Goal: Task Accomplishment & Management: Complete application form

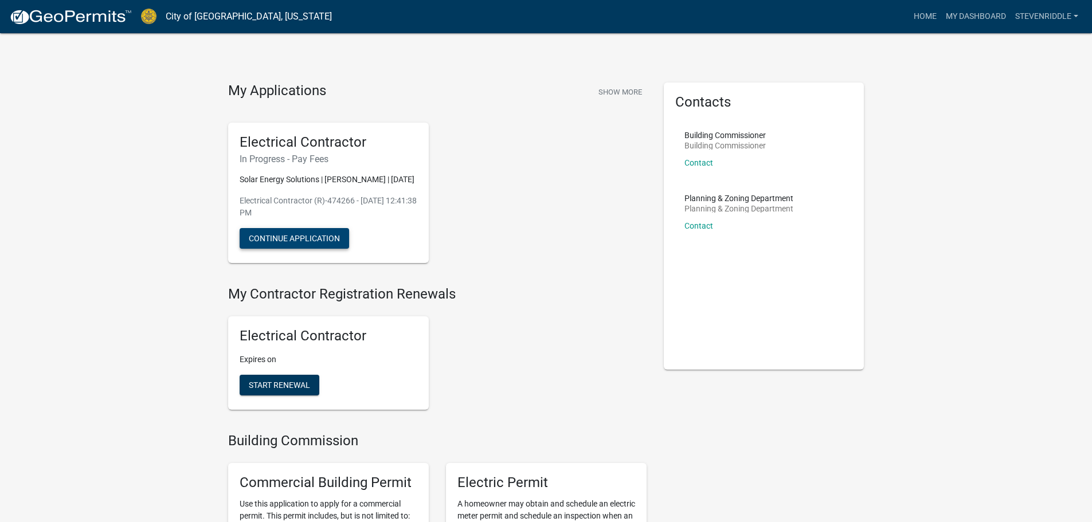
click at [304, 249] on button "Continue Application" at bounding box center [295, 238] width 110 height 21
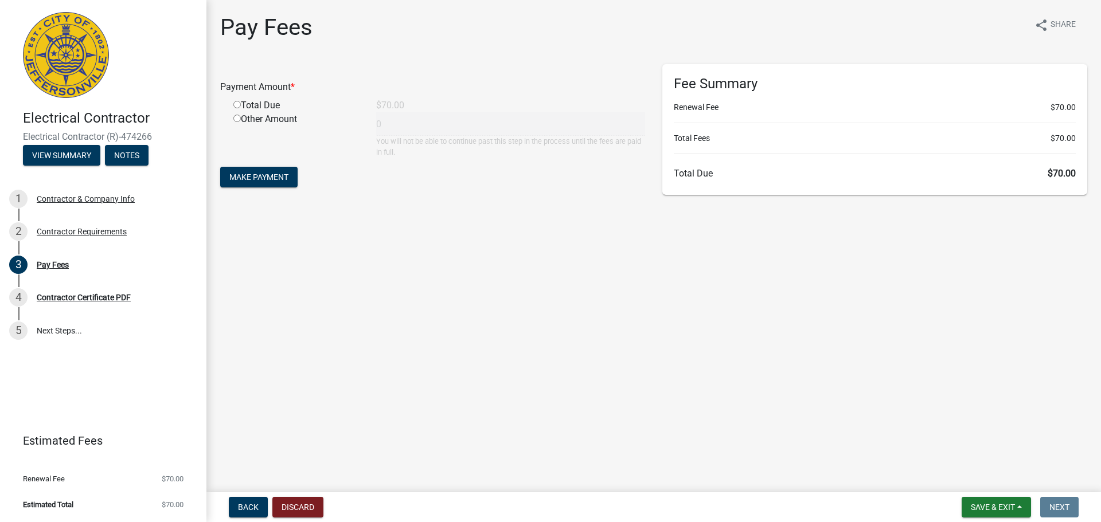
click at [235, 105] on input "radio" at bounding box center [236, 104] width 7 height 7
radio input "true"
type input "70"
click at [260, 173] on span "Make Payment" at bounding box center [258, 177] width 59 height 9
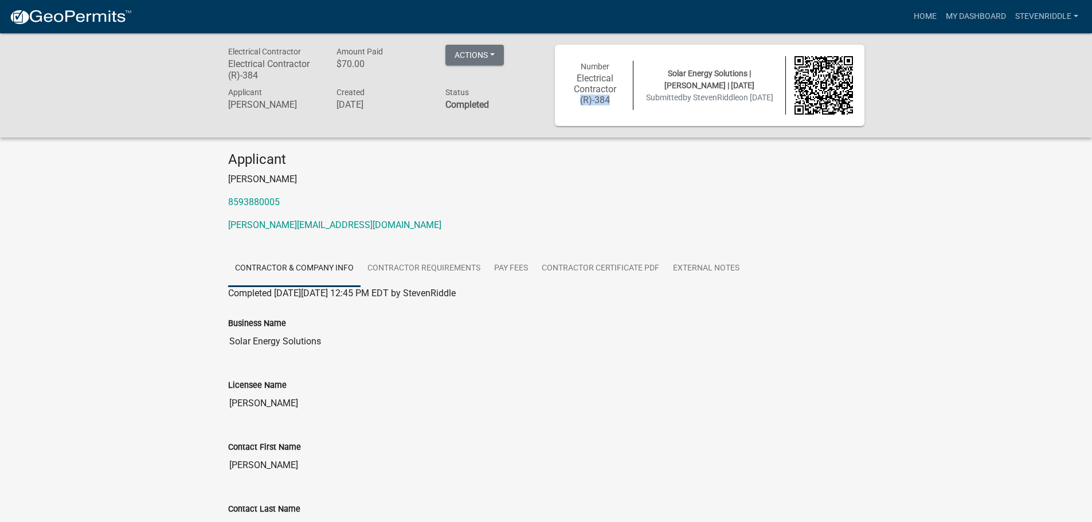
drag, startPoint x: 573, startPoint y: 99, endPoint x: 619, endPoint y: 104, distance: 46.2
click at [619, 104] on h6 "Electrical Contractor (R)-384" at bounding box center [596, 89] width 58 height 33
drag, startPoint x: 578, startPoint y: 65, endPoint x: 614, endPoint y: 105, distance: 54.0
click at [614, 105] on div "Number Electrical Contractor (R)-384" at bounding box center [596, 86] width 76 height 50
copy div "Number Electrical Contractor (R)-384"
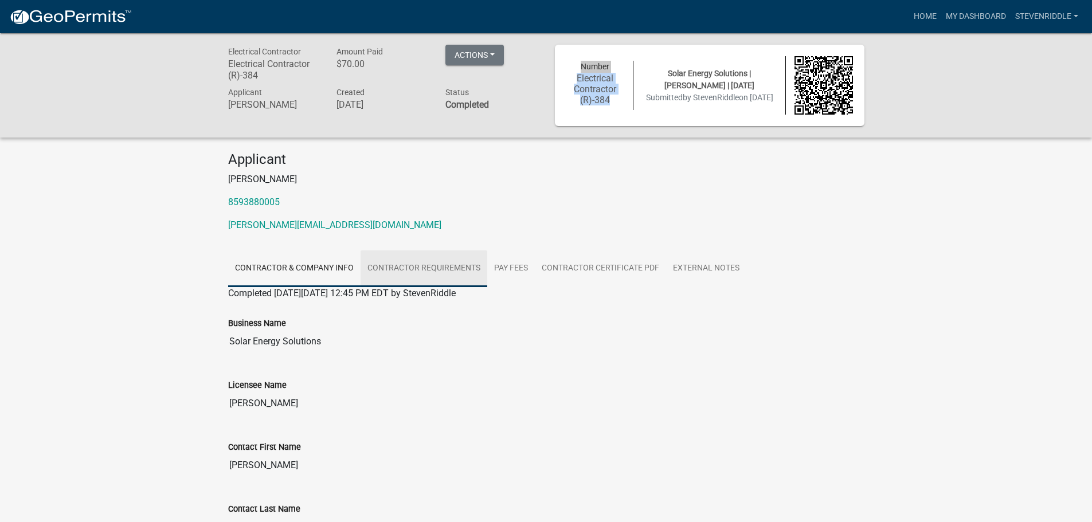
click at [392, 272] on link "Contractor Requirements" at bounding box center [424, 269] width 127 height 37
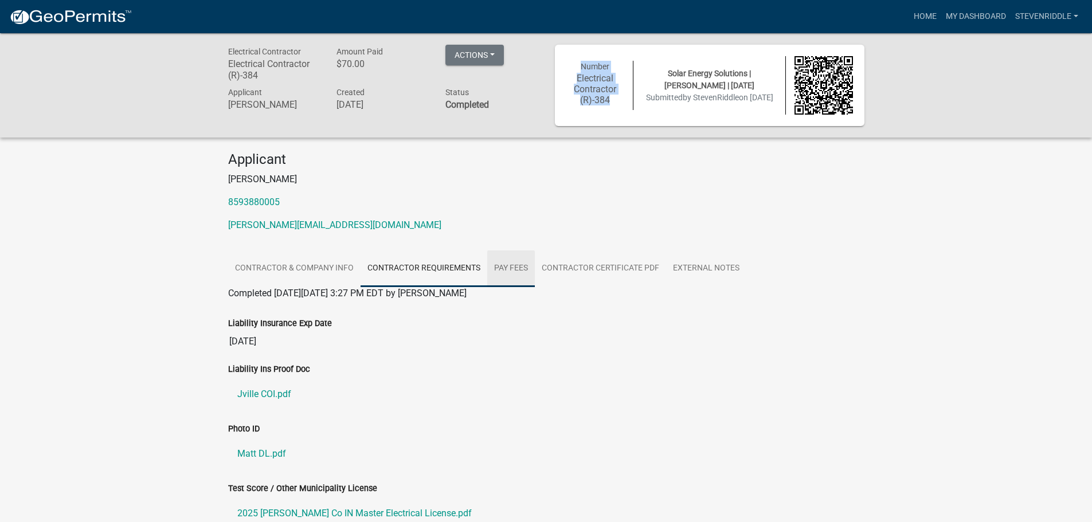
click at [509, 266] on link "Pay Fees" at bounding box center [511, 269] width 48 height 37
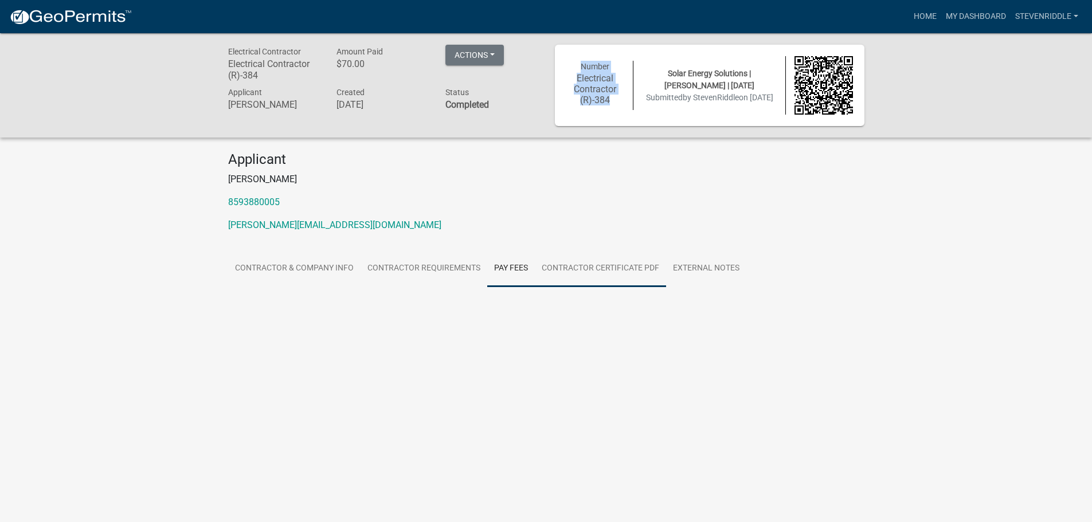
click at [620, 270] on link "Contractor Certificate PDF" at bounding box center [600, 269] width 131 height 37
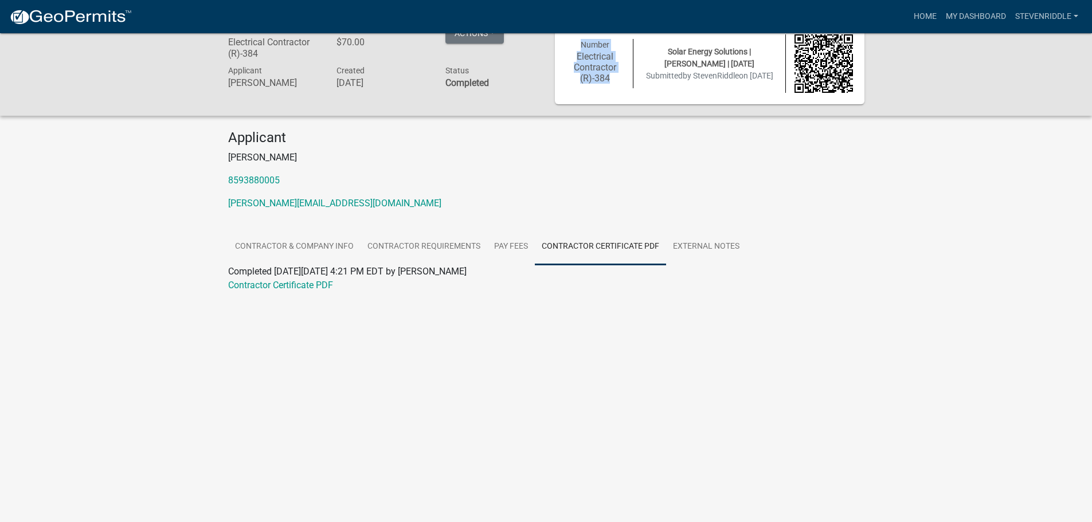
scroll to position [33, 0]
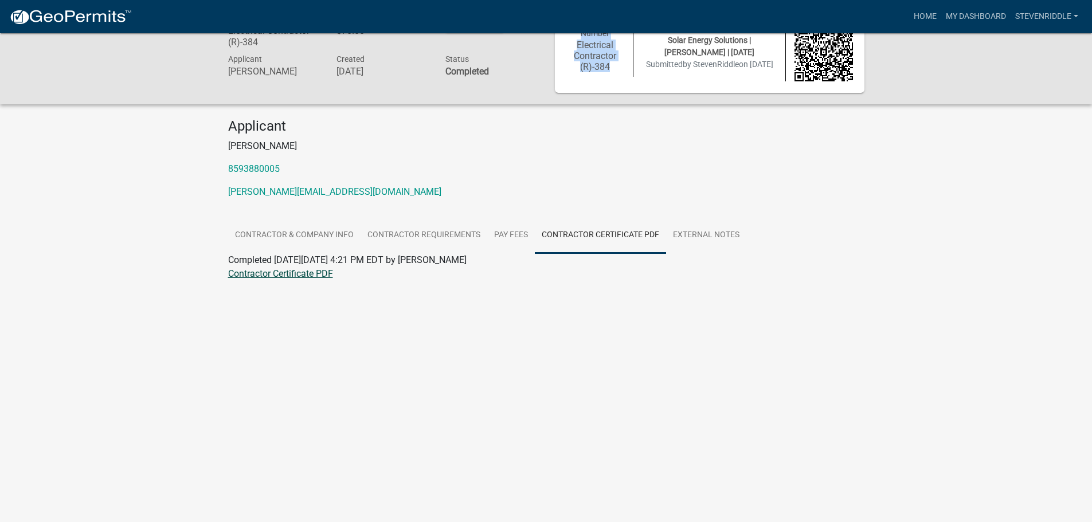
click at [306, 268] on link "Contractor Certificate PDF" at bounding box center [280, 273] width 105 height 11
click at [688, 234] on link "External Notes" at bounding box center [706, 235] width 80 height 37
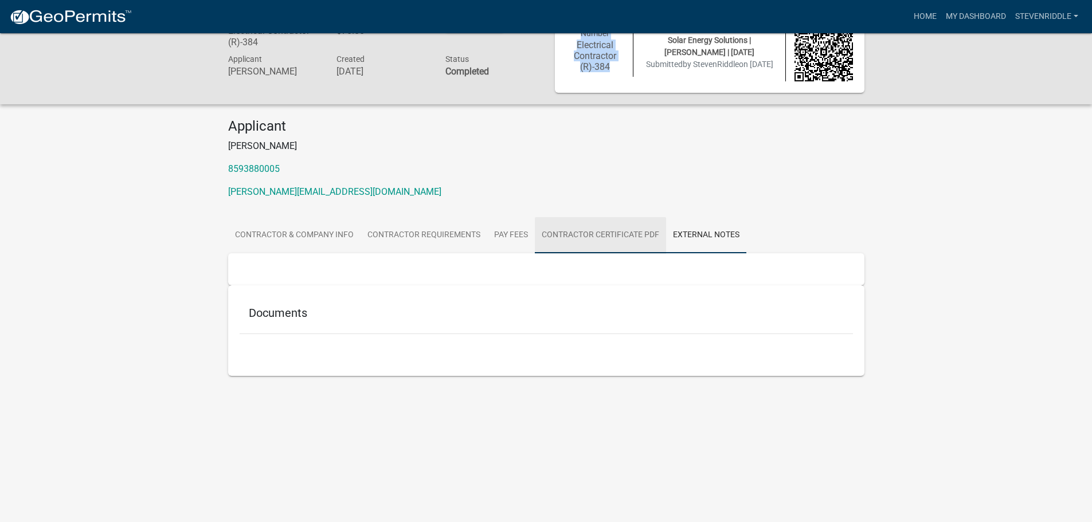
click at [589, 237] on link "Contractor Certificate PDF" at bounding box center [600, 235] width 131 height 37
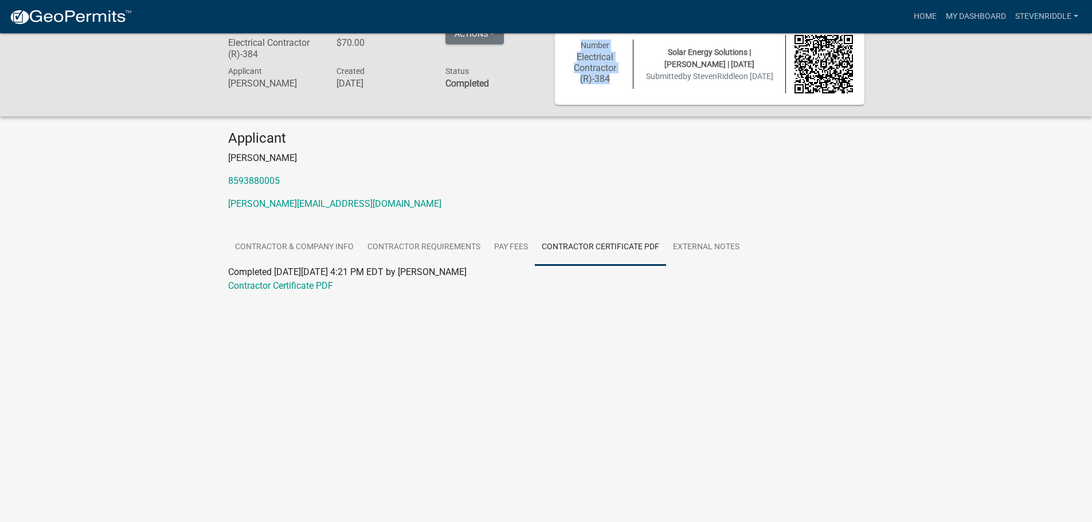
scroll to position [0, 0]
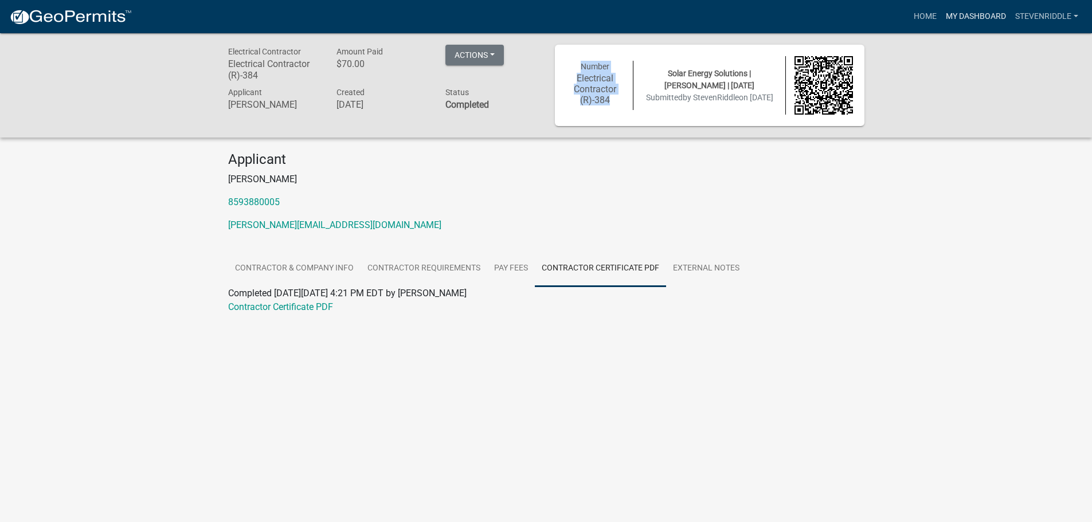
click at [988, 18] on link "My Dashboard" at bounding box center [976, 17] width 69 height 22
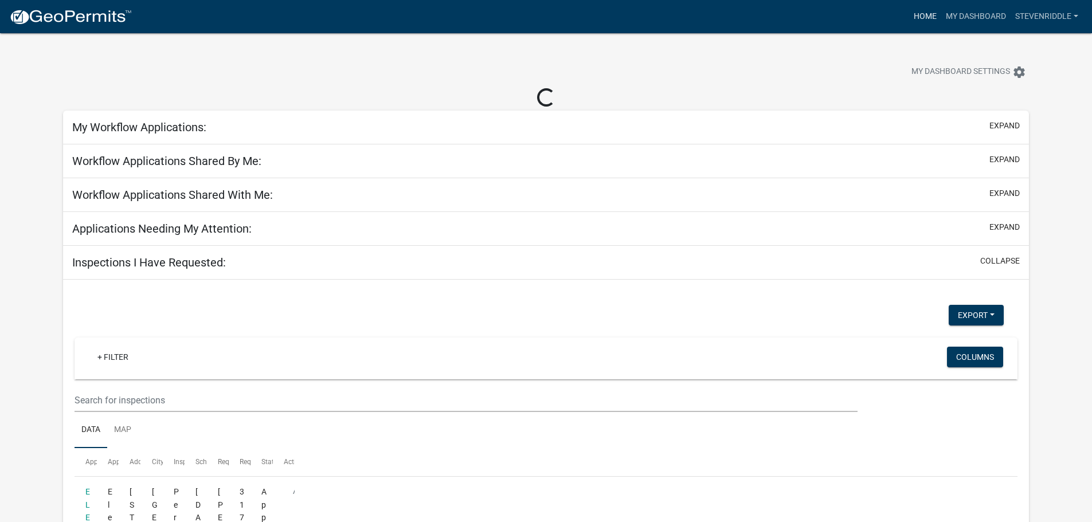
click at [916, 15] on link "Home" at bounding box center [926, 17] width 32 height 22
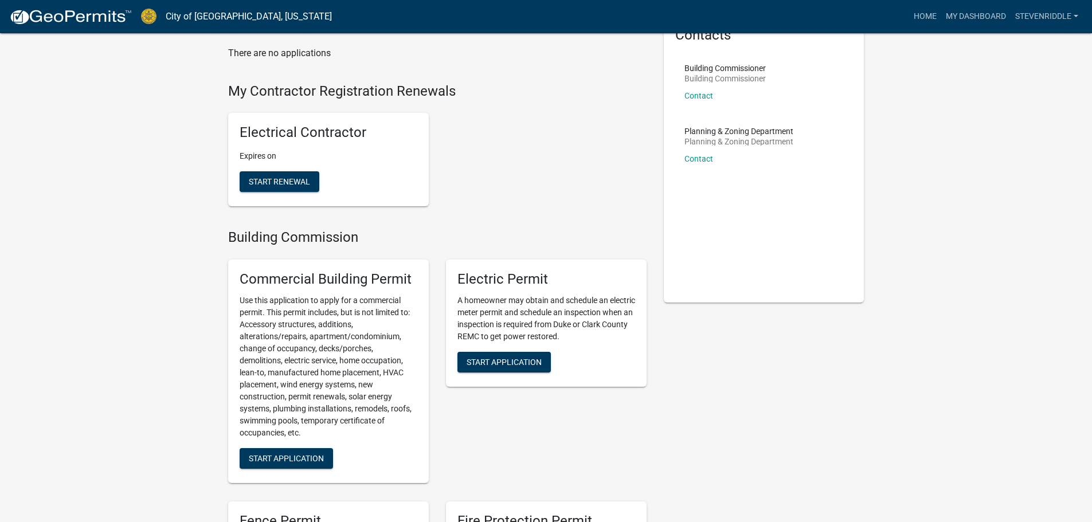
scroll to position [172, 0]
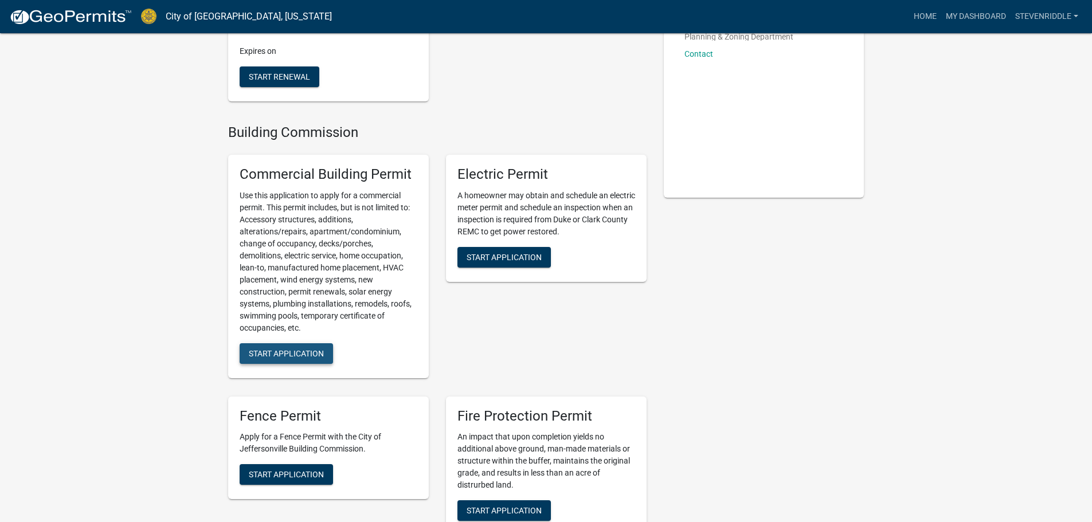
click at [287, 349] on span "Start Application" at bounding box center [286, 353] width 75 height 9
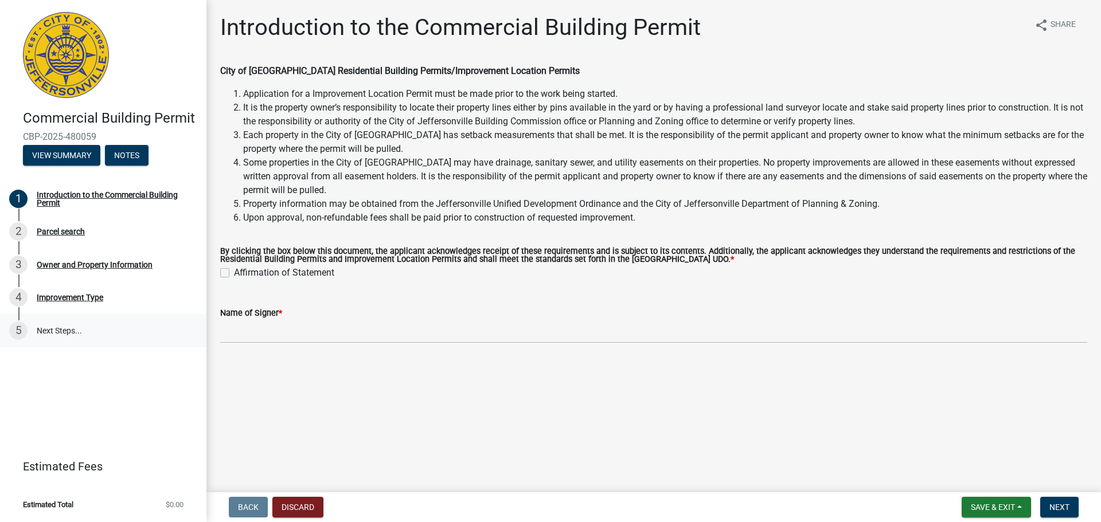
click at [52, 329] on link "5 Next Steps..." at bounding box center [103, 330] width 206 height 33
click at [57, 300] on div "Improvement Type" at bounding box center [70, 298] width 67 height 8
click at [288, 504] on button "Discard" at bounding box center [297, 507] width 51 height 21
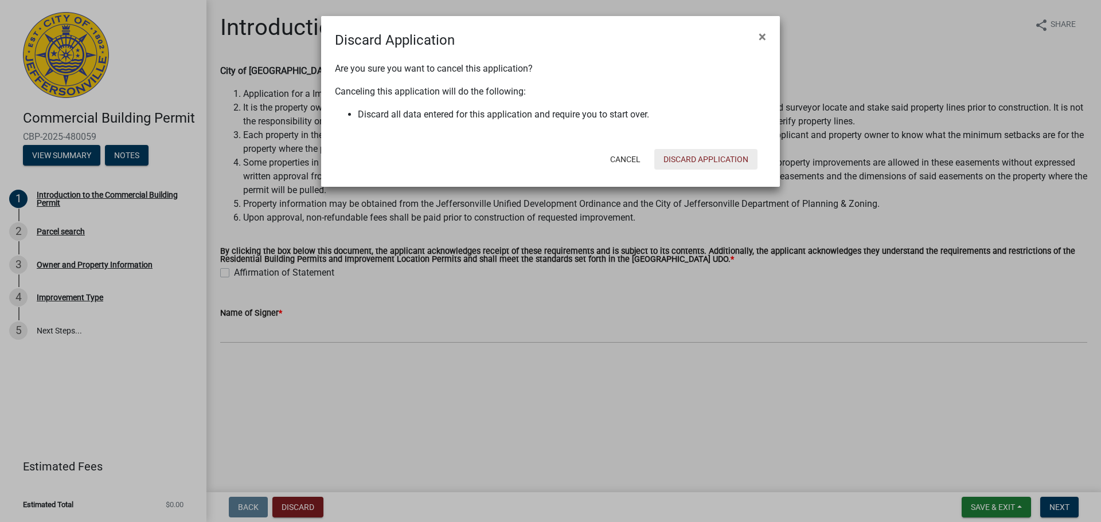
click at [690, 158] on button "Discard Application" at bounding box center [705, 159] width 103 height 21
